Goal: Information Seeking & Learning: Learn about a topic

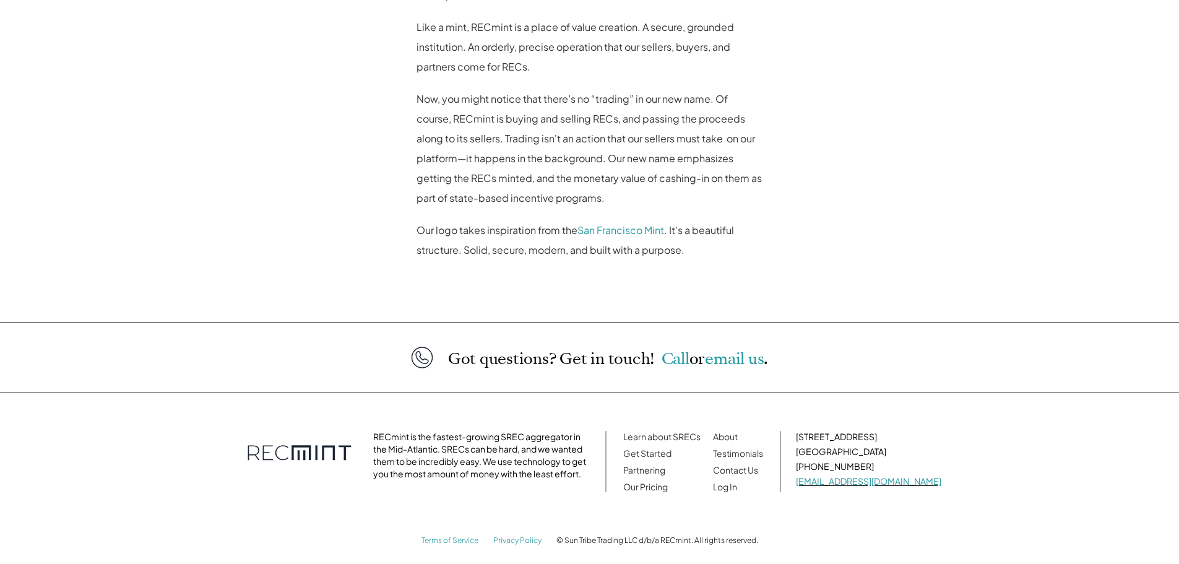
scroll to position [958, 0]
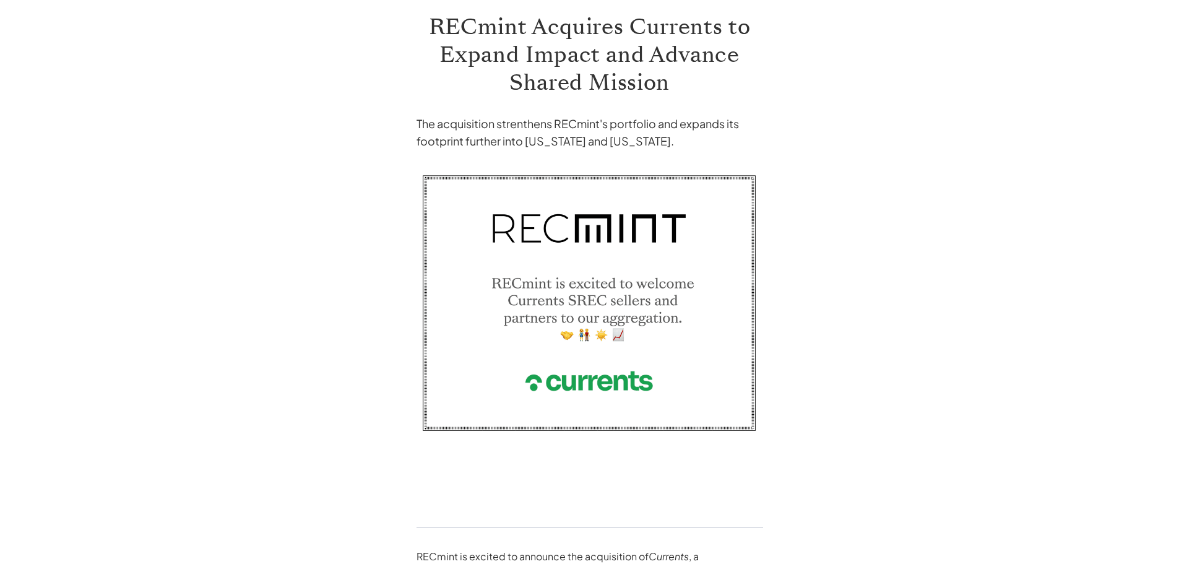
scroll to position [165, 0]
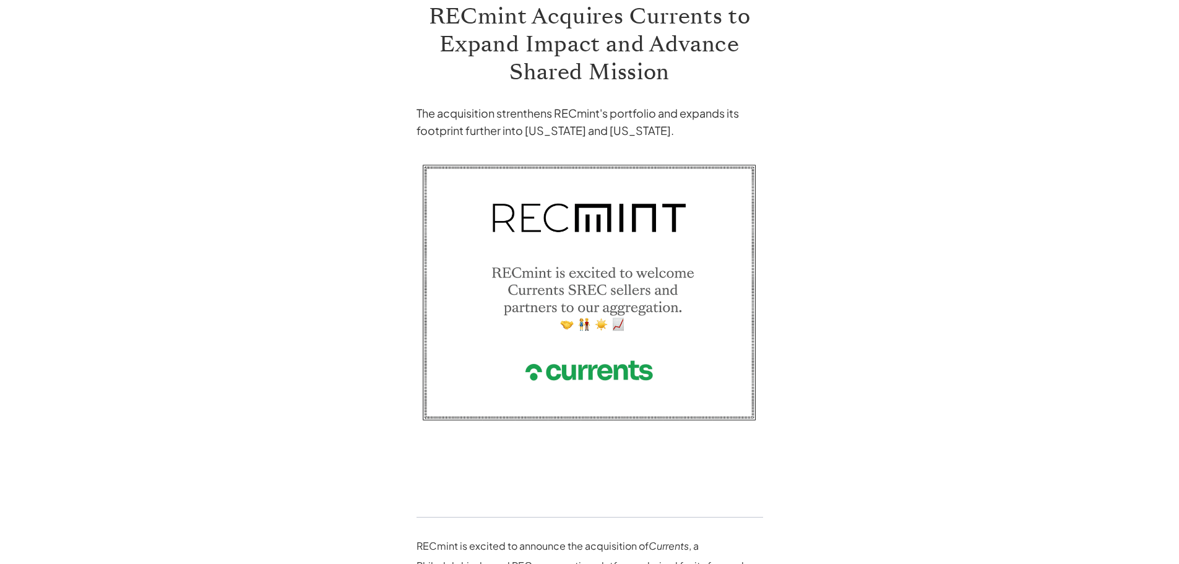
click at [619, 376] on img at bounding box center [590, 309] width 347 height 302
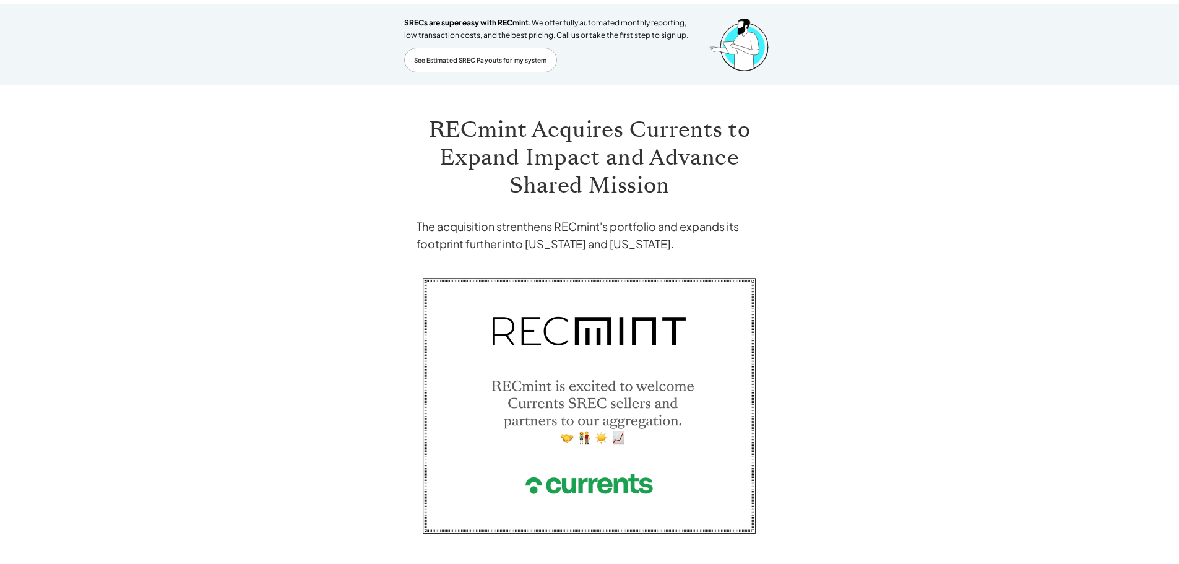
scroll to position [50, 0]
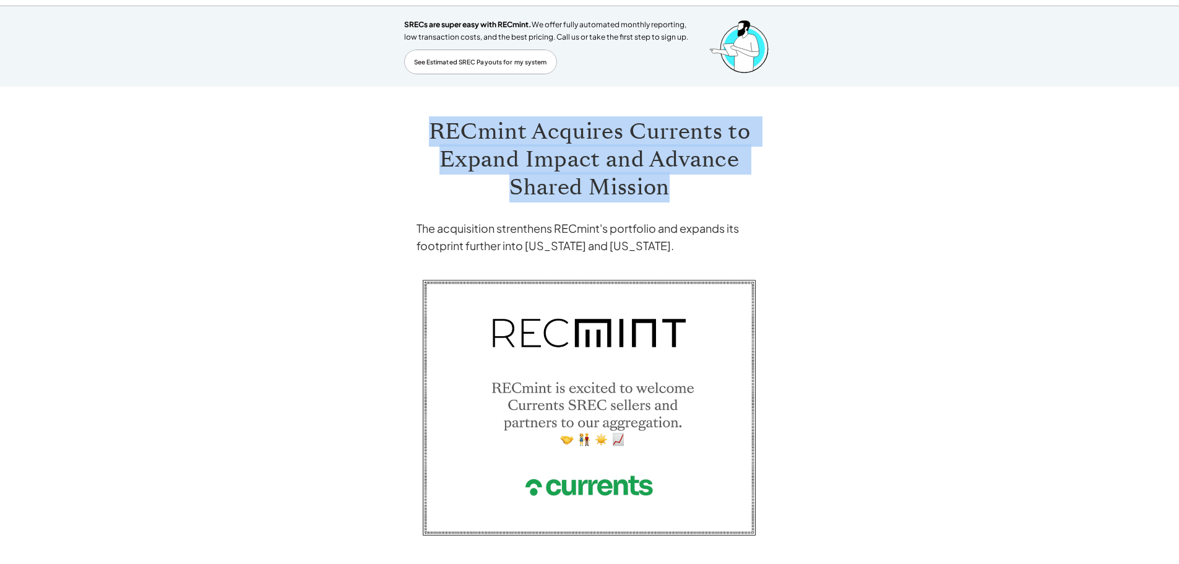
drag, startPoint x: 420, startPoint y: 128, endPoint x: 713, endPoint y: 194, distance: 300.1
click at [713, 194] on h1 "RECmint Acquires Currents to Expand Impact and Advance Shared Mission" at bounding box center [590, 160] width 347 height 84
copy h1 "RECmint Acquires Currents to Expand Impact and Advance Shared Mission"
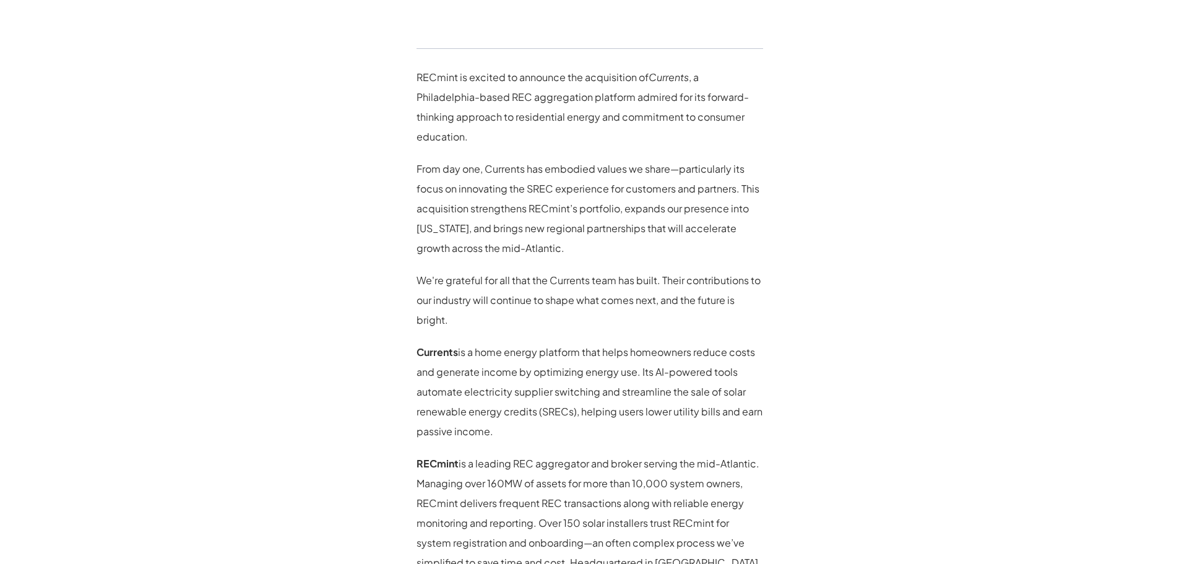
scroll to position [545, 0]
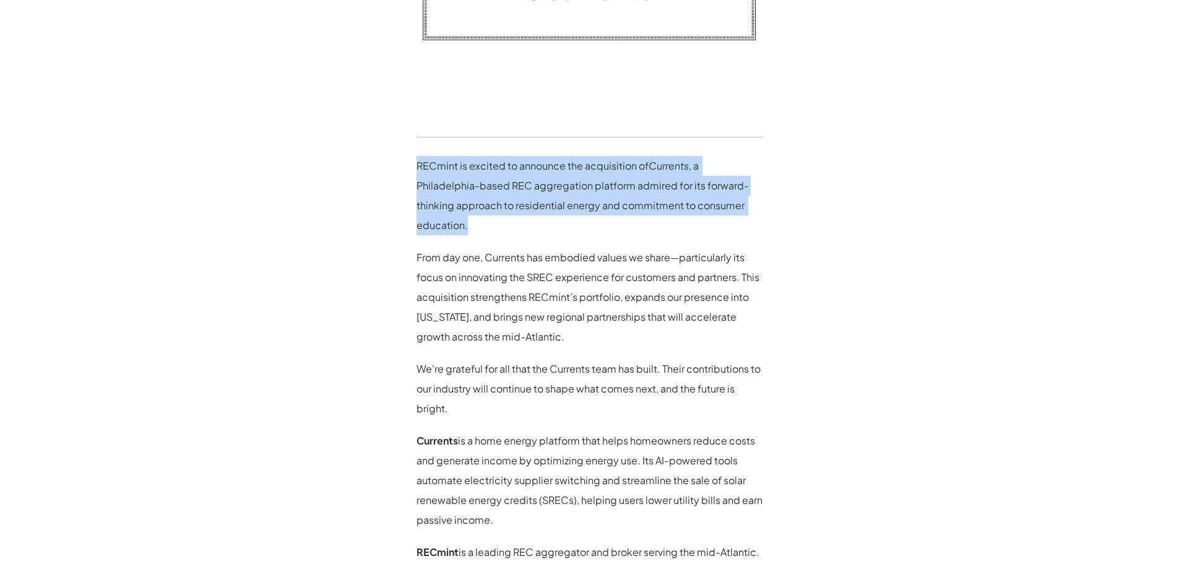
drag, startPoint x: 417, startPoint y: 165, endPoint x: 766, endPoint y: 210, distance: 352.2
click at [766, 210] on div "RECmint Acquires Currents to Expand Impact and Advance Shared Mission The acqui…" at bounding box center [589, 167] width 371 height 1152
copy p "RECmint is excited to announce the acquisition of Currents , a Philadelphia-bas…"
